Goal: Task Accomplishment & Management: Use online tool/utility

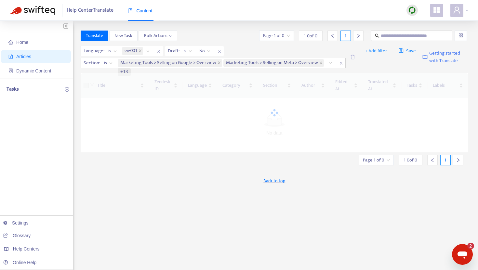
click at [456, 14] on icon "user" at bounding box center [457, 10] width 8 height 8
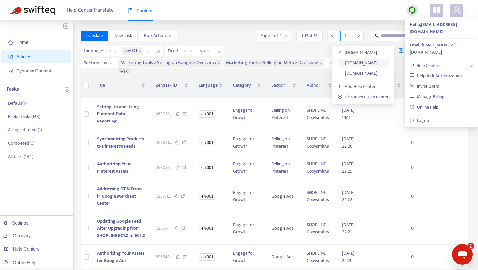
click at [377, 62] on link "[DOMAIN_NAME]" at bounding box center [357, 62] width 40 height 7
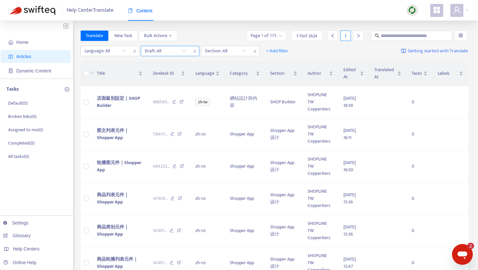
click at [174, 53] on input "search" at bounding box center [165, 51] width 41 height 10
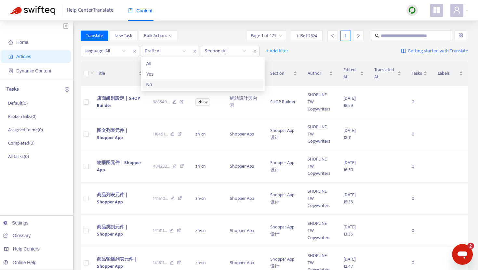
click at [161, 83] on div "No" at bounding box center [202, 84] width 113 height 7
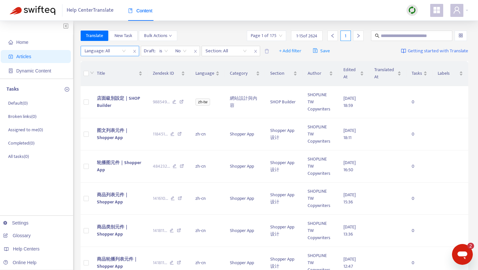
click at [125, 52] on div "Language: All" at bounding box center [105, 51] width 48 height 10
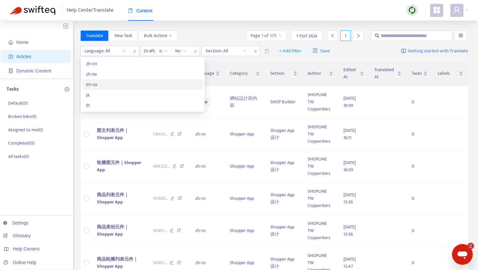
click at [106, 82] on div "en-us" at bounding box center [142, 84] width 113 height 7
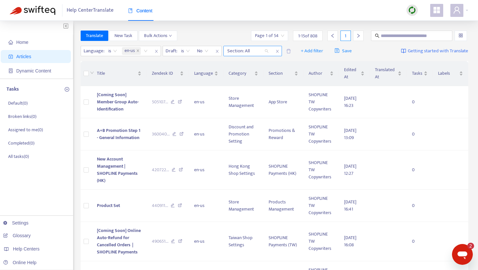
click at [250, 46] on div "Section: All" at bounding box center [248, 51] width 48 height 10
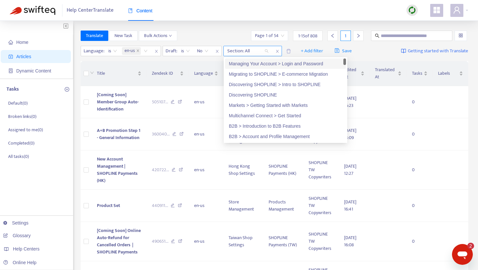
paste input "**********"
type input "**********"
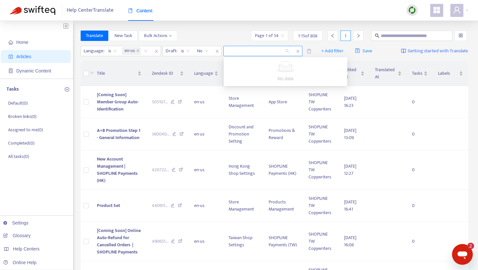
click at [297, 53] on div "Language : is en-us Draft : is No Language in URL for SEO + Add filter Save" at bounding box center [229, 51] width 296 height 10
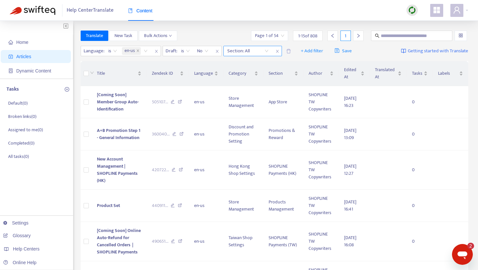
click at [277, 52] on icon "close" at bounding box center [277, 51] width 4 height 4
click at [387, 35] on input "text" at bounding box center [411, 35] width 62 height 7
paste input "**********"
type input "**********"
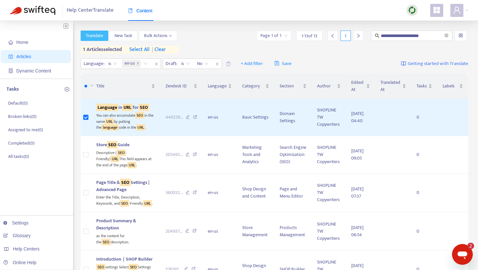
click at [100, 34] on span "Translate" at bounding box center [94, 35] width 17 height 7
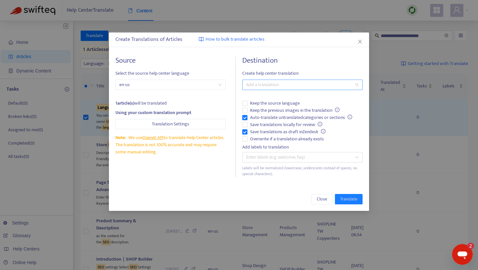
click at [250, 85] on div at bounding box center [299, 85] width 110 height 8
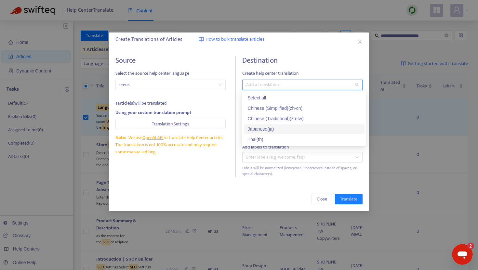
click at [256, 127] on div "Japanese ( ja )" at bounding box center [303, 128] width 113 height 7
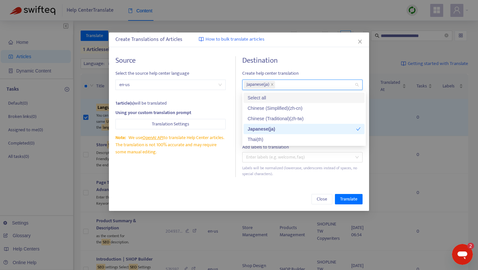
click at [279, 71] on span "Create help center translation" at bounding box center [302, 73] width 120 height 7
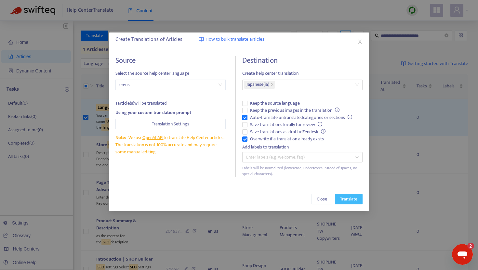
click at [346, 200] on span "Translate" at bounding box center [348, 199] width 17 height 7
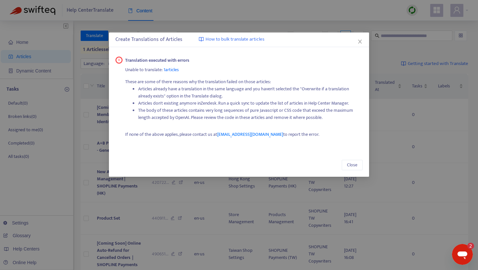
click at [362, 38] on div "Create Translations of Articles How to bulk translate articles" at bounding box center [238, 40] width 247 height 8
click at [359, 41] on icon "close" at bounding box center [360, 42] width 4 height 4
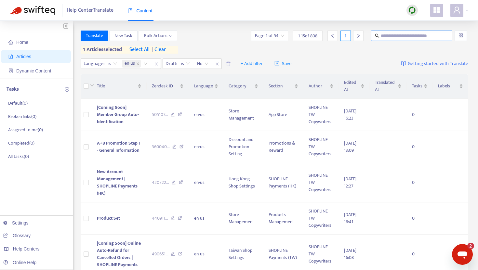
click at [379, 32] on span at bounding box center [411, 36] width 81 height 10
paste input "**********"
type input "**********"
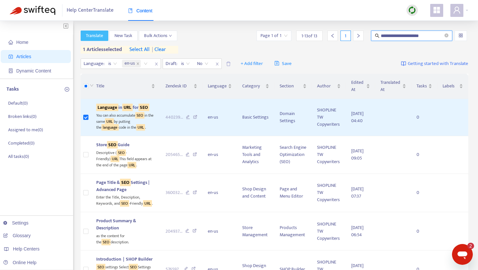
click at [97, 34] on span "Translate" at bounding box center [94, 35] width 17 height 7
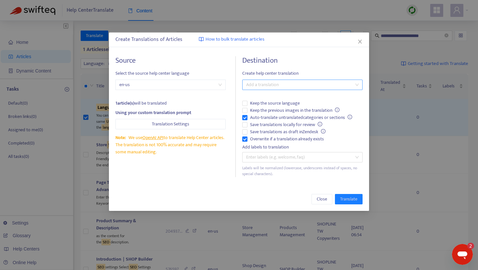
click at [272, 88] on div at bounding box center [299, 85] width 110 height 8
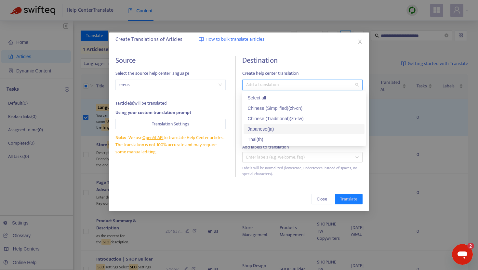
click at [261, 127] on div "Japanese ( ja )" at bounding box center [303, 128] width 113 height 7
click at [255, 56] on h4 "Destination" at bounding box center [302, 60] width 120 height 9
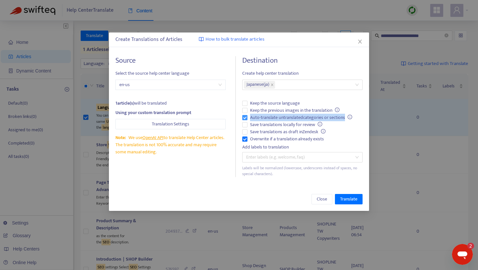
drag, startPoint x: 346, startPoint y: 119, endPoint x: 248, endPoint y: 118, distance: 97.8
click at [248, 118] on span "Auto-translate untranslated categories or sections" at bounding box center [300, 117] width 107 height 7
copy span "Auto-translate untranslated categories or sections"
click at [358, 43] on icon "close" at bounding box center [360, 42] width 4 height 4
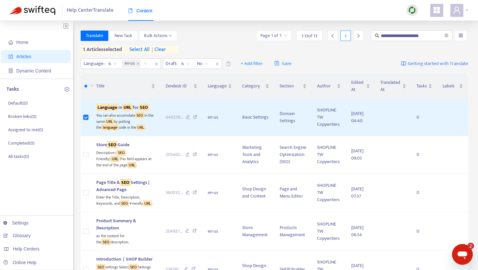
click at [462, 11] on span at bounding box center [456, 10] width 13 height 13
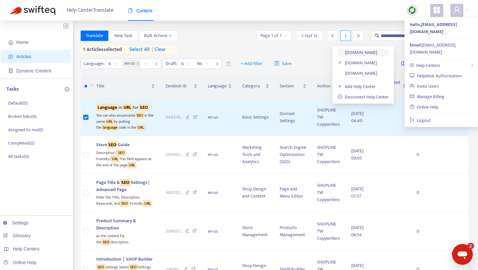
click at [377, 52] on link "[DOMAIN_NAME]" at bounding box center [357, 52] width 40 height 7
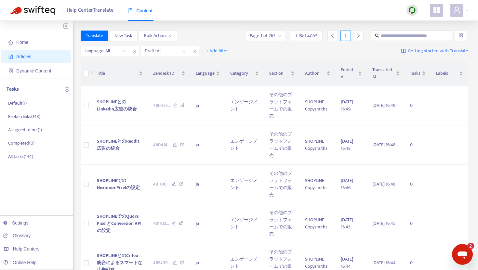
click at [411, 12] on img at bounding box center [412, 10] width 8 height 8
click at [426, 33] on link "Full Sync" at bounding box center [422, 33] width 23 height 7
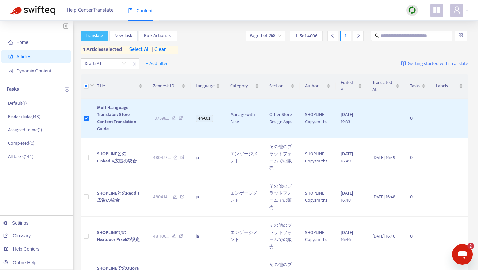
click at [101, 37] on span "Translate" at bounding box center [94, 35] width 17 height 7
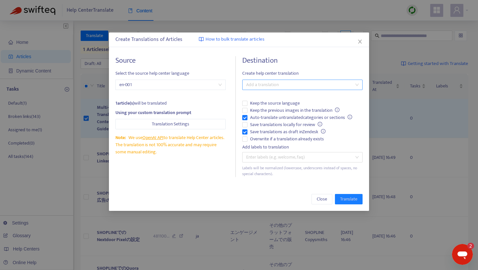
click at [275, 88] on div "Add a translation" at bounding box center [302, 85] width 120 height 10
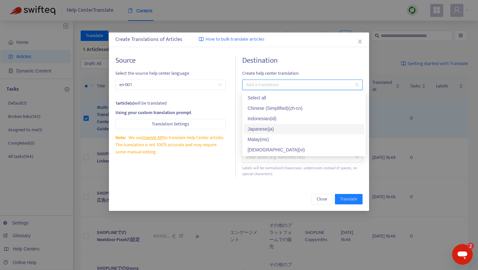
click at [256, 128] on div "Japanese ( ja )" at bounding box center [303, 128] width 113 height 7
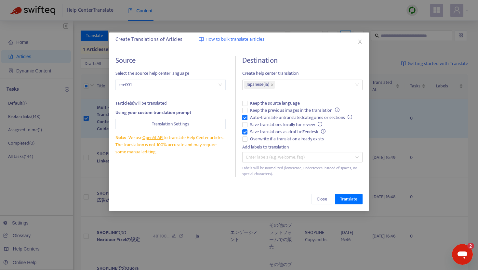
click at [281, 41] on div "Create Translations of Articles How to bulk translate articles" at bounding box center [238, 40] width 247 height 8
click at [244, 119] on label "Auto-translate untranslated categories or sections" at bounding box center [302, 117] width 120 height 7
copy label "Auto-translate untranslated categories or sections"
drag, startPoint x: 330, startPoint y: 133, endPoint x: 249, endPoint y: 133, distance: 81.5
click at [249, 133] on label "Save translations as draft in Zendesk" at bounding box center [302, 131] width 120 height 7
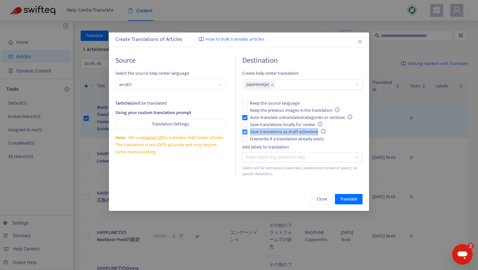
copy span "Save translations as draft in Zendesk"
click at [278, 132] on span "Save translations as draft in Zendesk" at bounding box center [287, 131] width 81 height 7
